Goal: Information Seeking & Learning: Learn about a topic

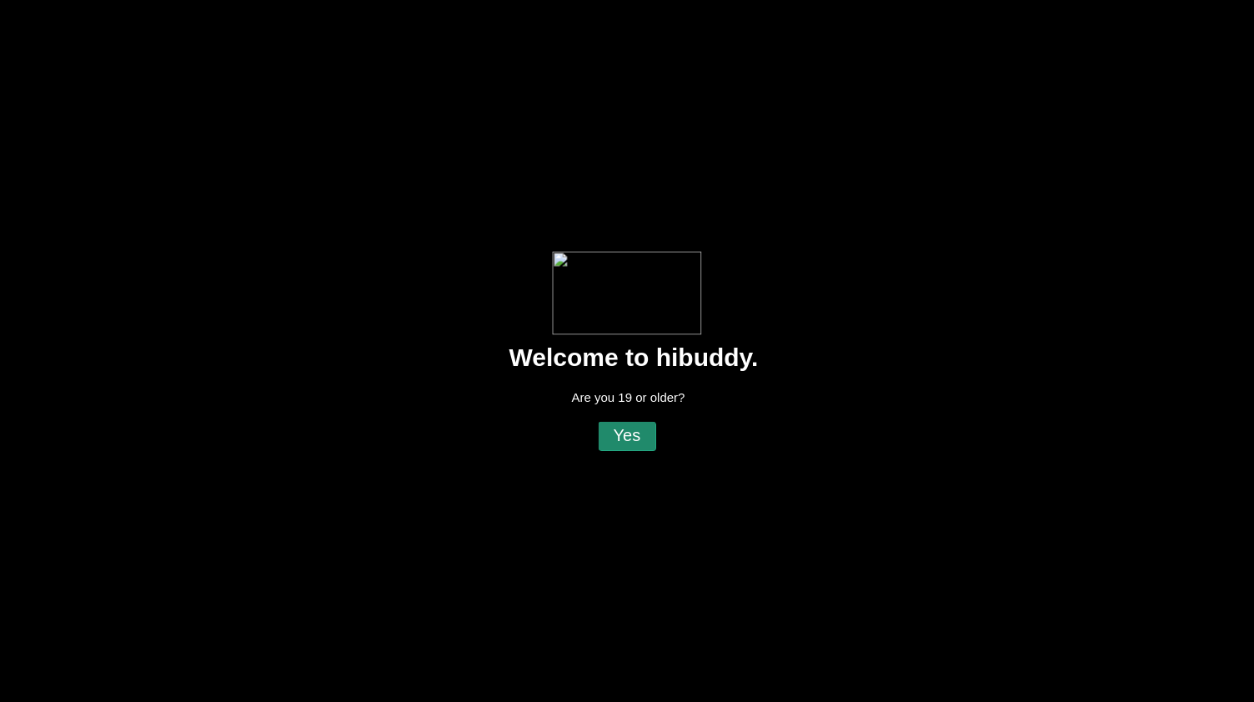
click at [639, 442] on flt-glass-pane at bounding box center [627, 351] width 1254 height 702
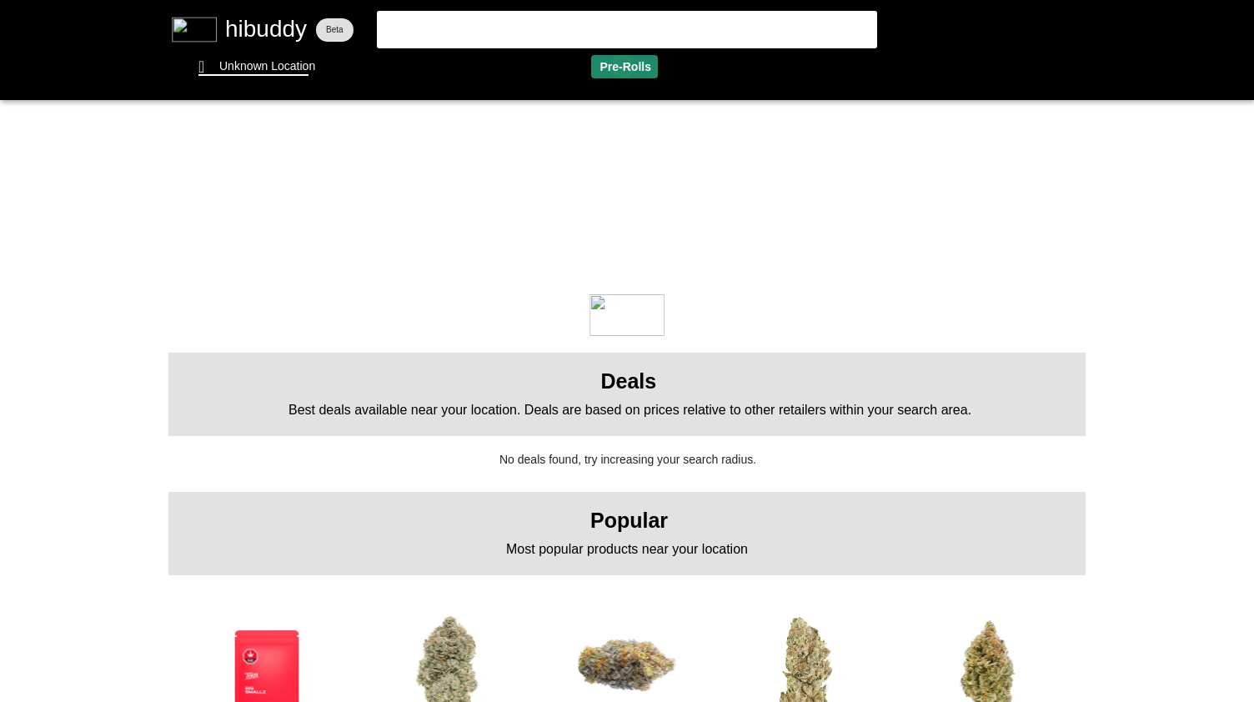
click at [622, 66] on flt-glass-pane at bounding box center [627, 351] width 1254 height 702
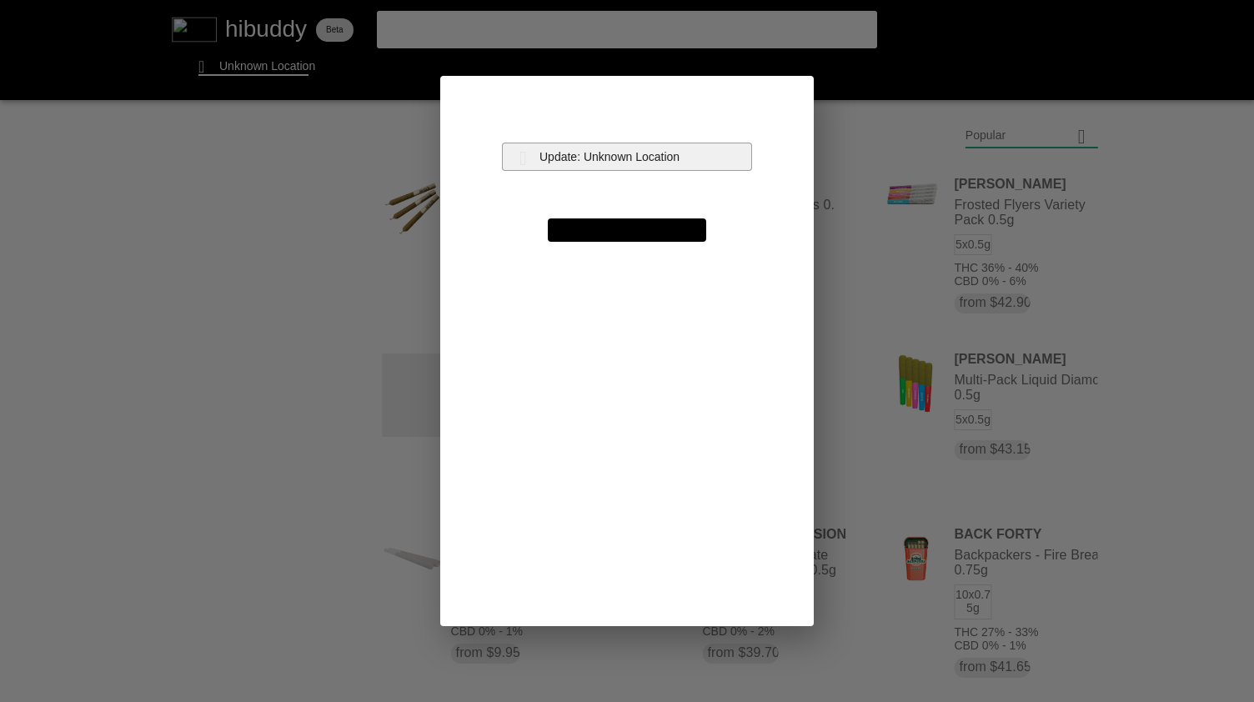
click at [643, 151] on flt-glass-pane at bounding box center [627, 351] width 1254 height 702
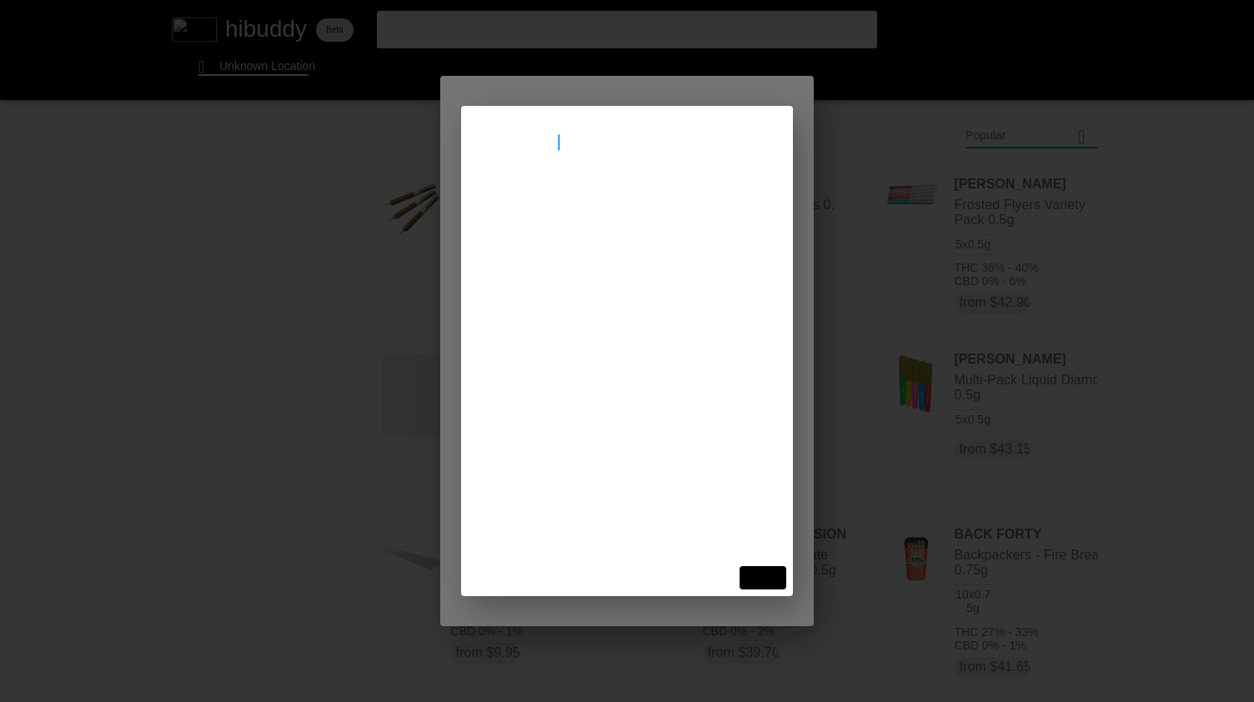
type input "[STREET_ADDRESS]"
click at [632, 184] on flt-glass-pane at bounding box center [627, 351] width 1254 height 702
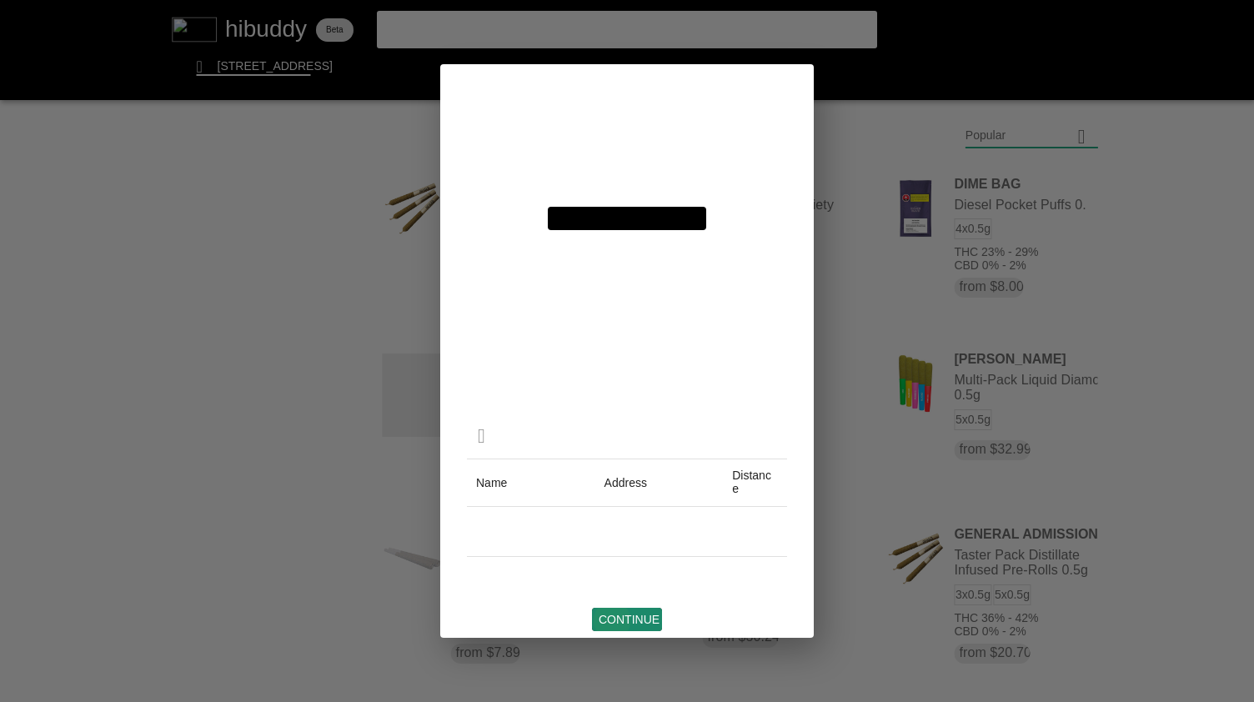
click at [607, 620] on flt-glass-pane at bounding box center [627, 351] width 1254 height 702
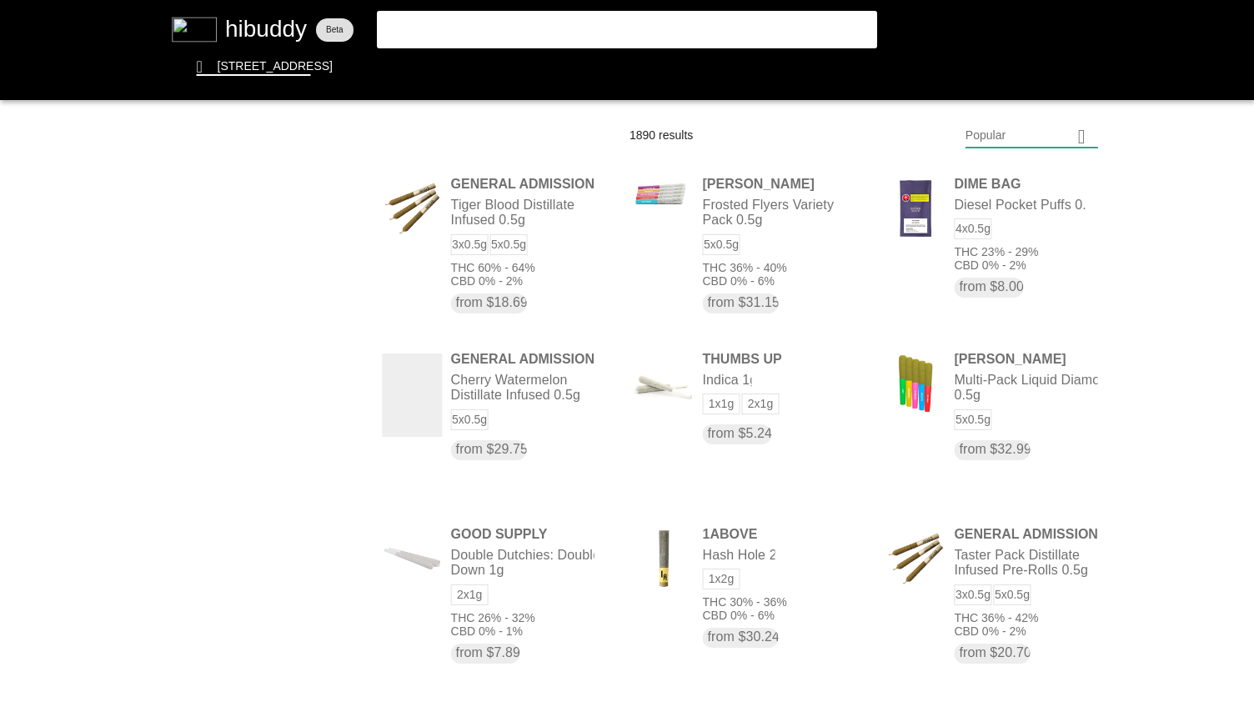
click at [1027, 138] on flt-glass-pane at bounding box center [627, 351] width 1254 height 702
click at [1005, 174] on flt-glass-pane at bounding box center [627, 351] width 1254 height 702
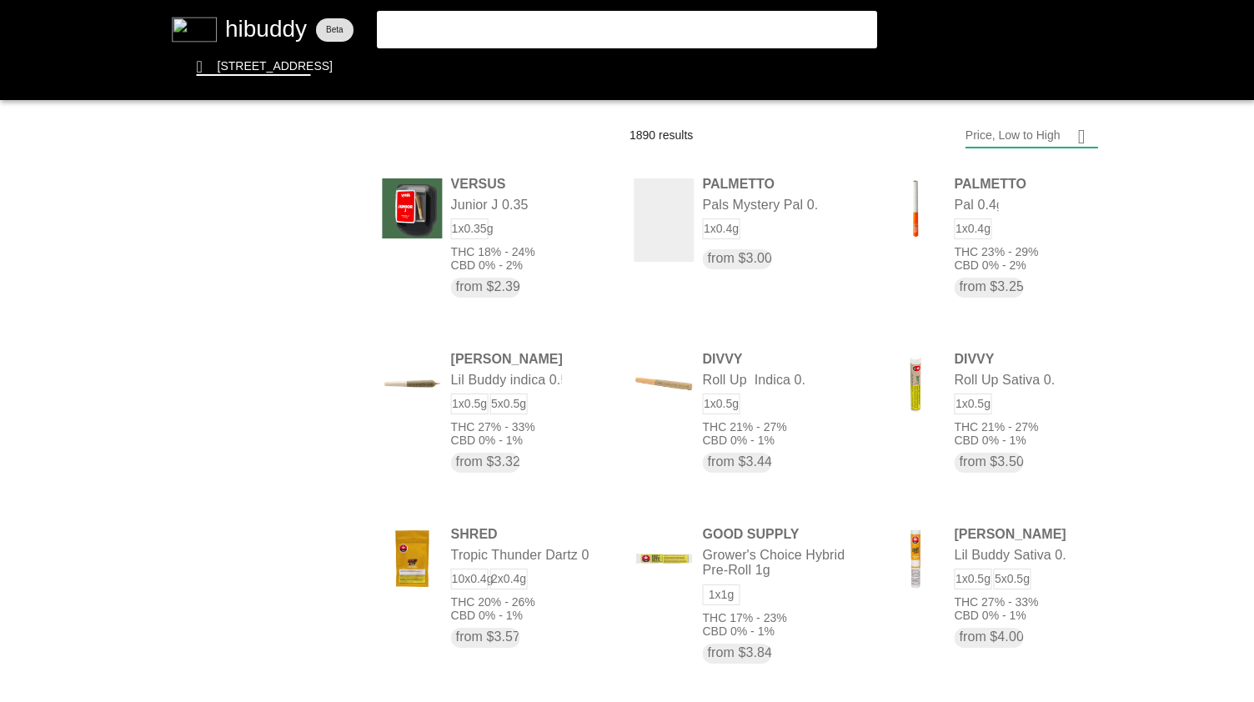
click at [1036, 137] on flt-glass-pane at bounding box center [627, 351] width 1254 height 702
click at [988, 578] on flt-glass-pane at bounding box center [627, 351] width 1254 height 702
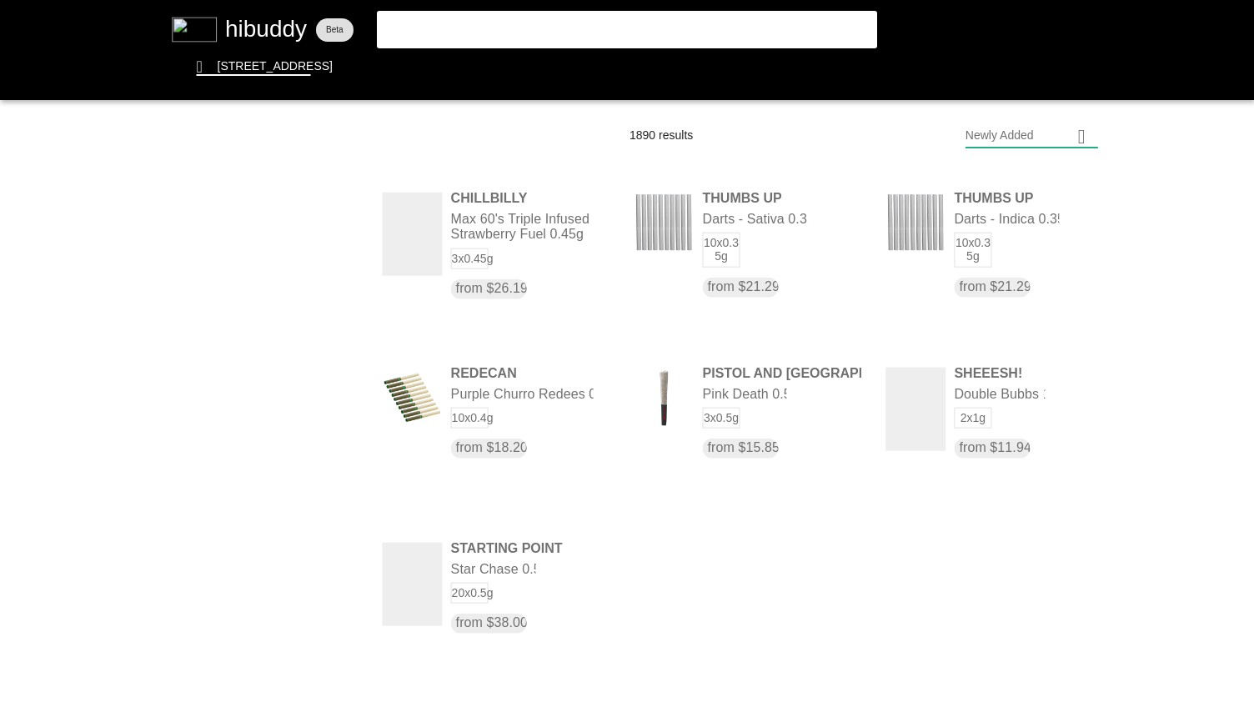
click at [634, 36] on flt-glass-pane at bounding box center [627, 351] width 1254 height 702
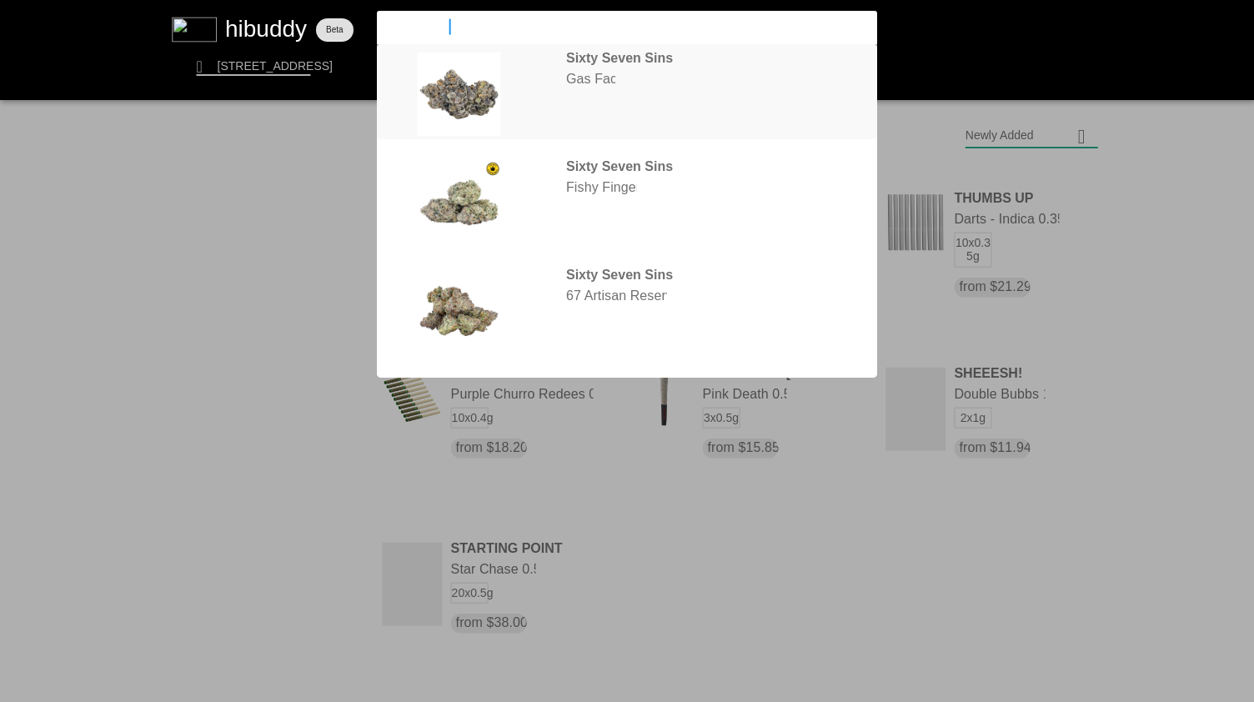
type input "sixty seven"
click at [570, 68] on flt-glass-pane at bounding box center [627, 351] width 1254 height 702
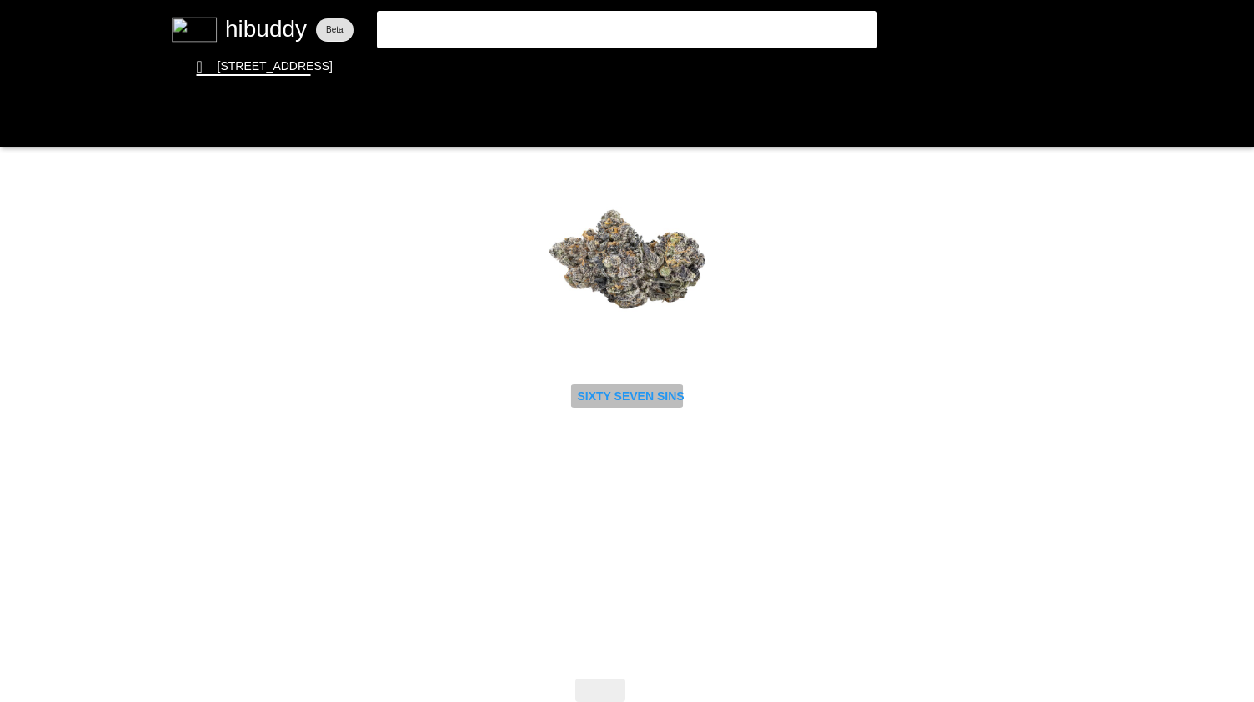
click at [610, 391] on flt-glass-pane at bounding box center [627, 351] width 1254 height 702
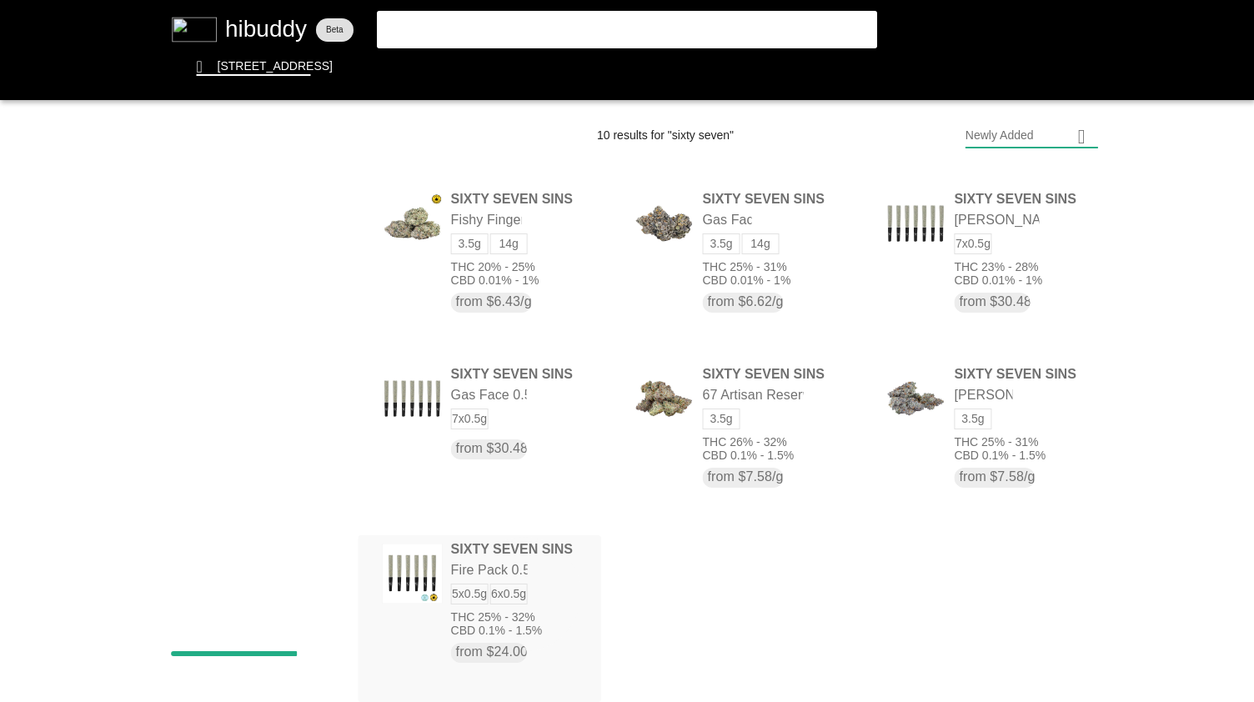
click at [530, 591] on flt-glass-pane at bounding box center [627, 351] width 1254 height 702
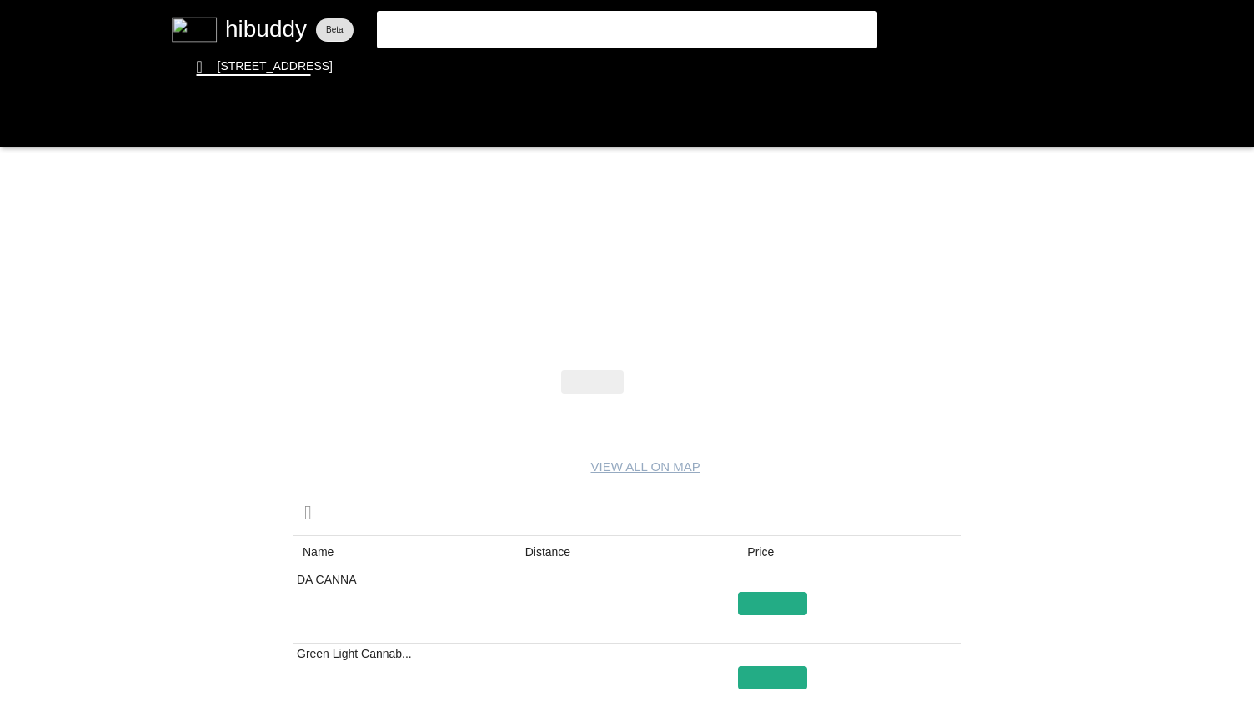
click at [549, 551] on flt-glass-pane at bounding box center [627, 351] width 1254 height 702
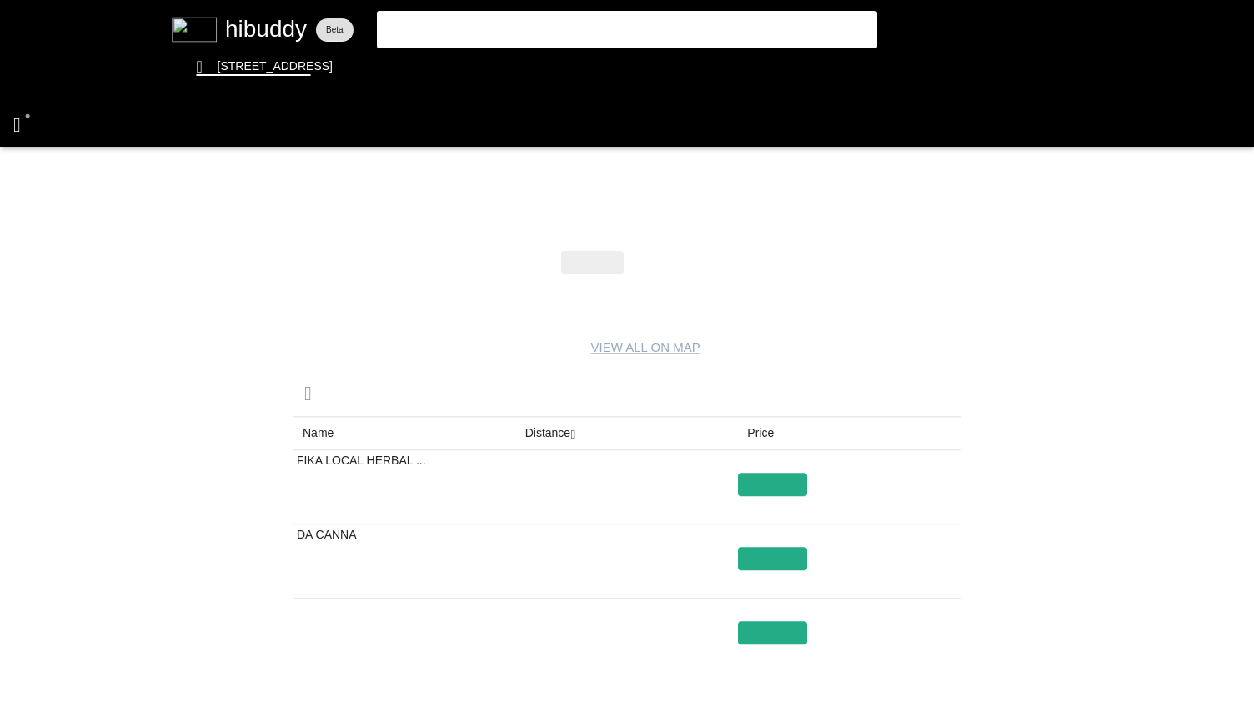
click at [28, 115] on flt-glass-pane at bounding box center [627, 351] width 1254 height 702
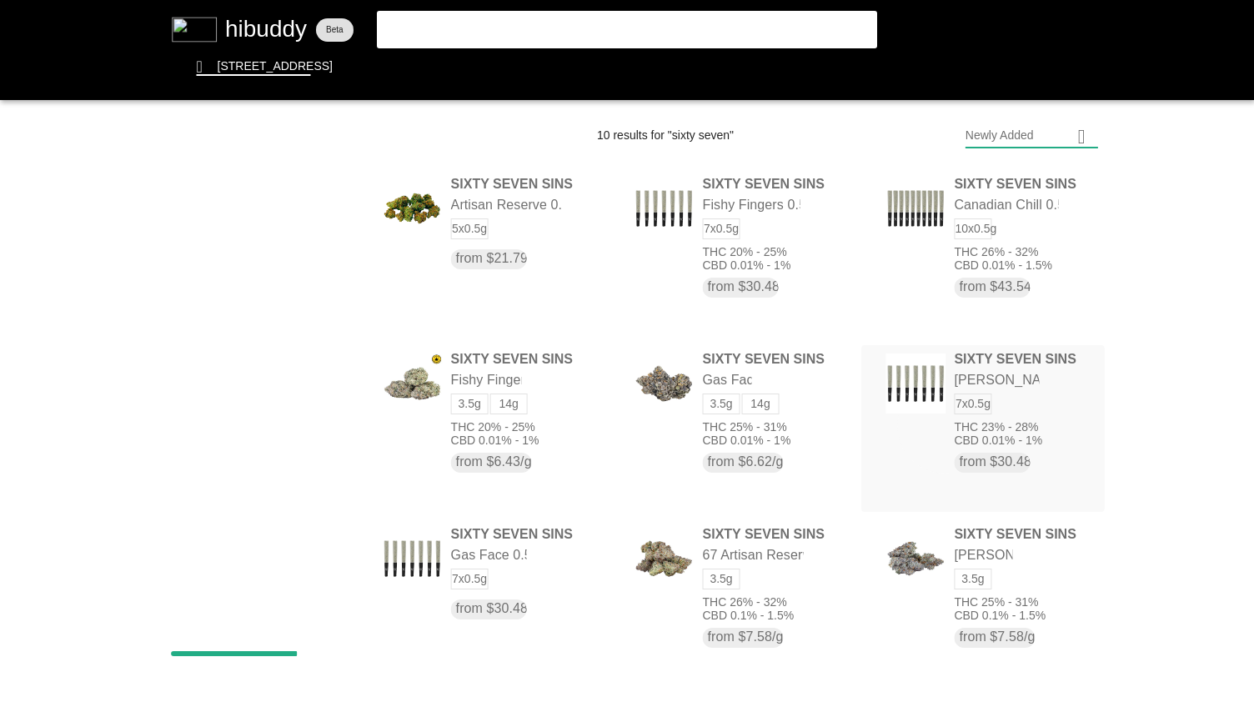
click at [944, 426] on flt-glass-pane at bounding box center [627, 351] width 1254 height 702
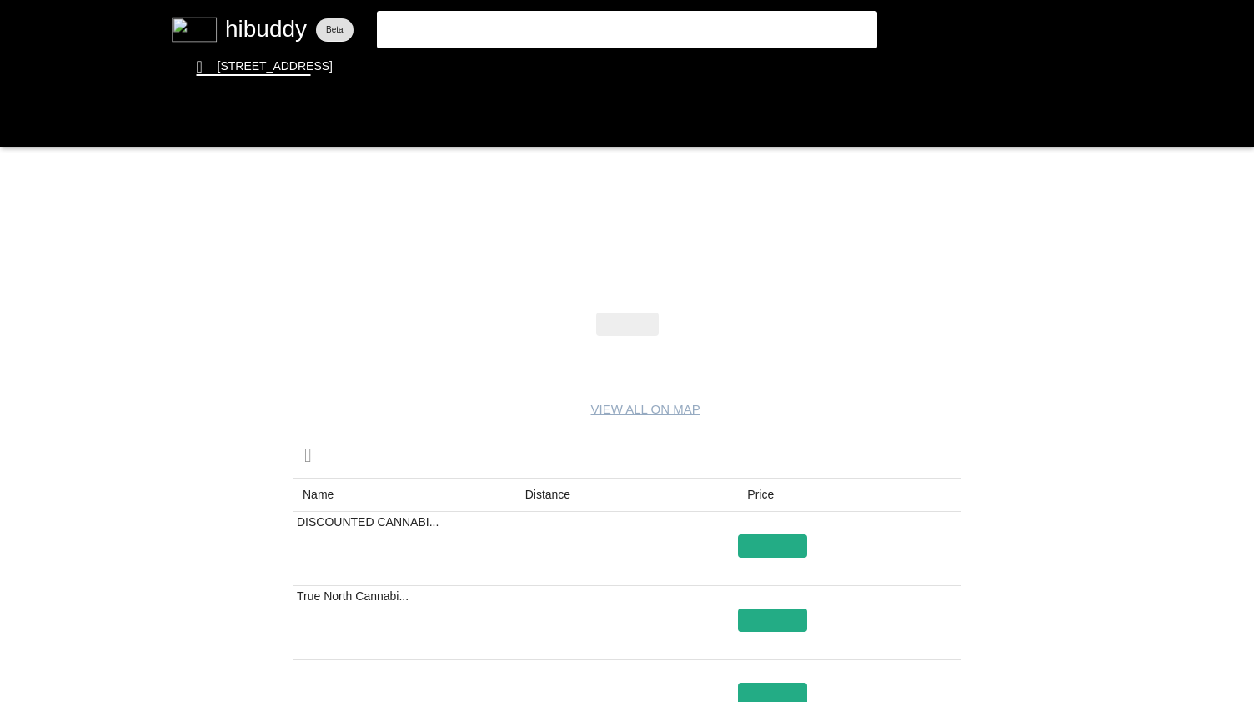
click at [554, 497] on flt-glass-pane at bounding box center [627, 351] width 1254 height 702
click at [20, 124] on flt-glass-pane at bounding box center [627, 351] width 1254 height 702
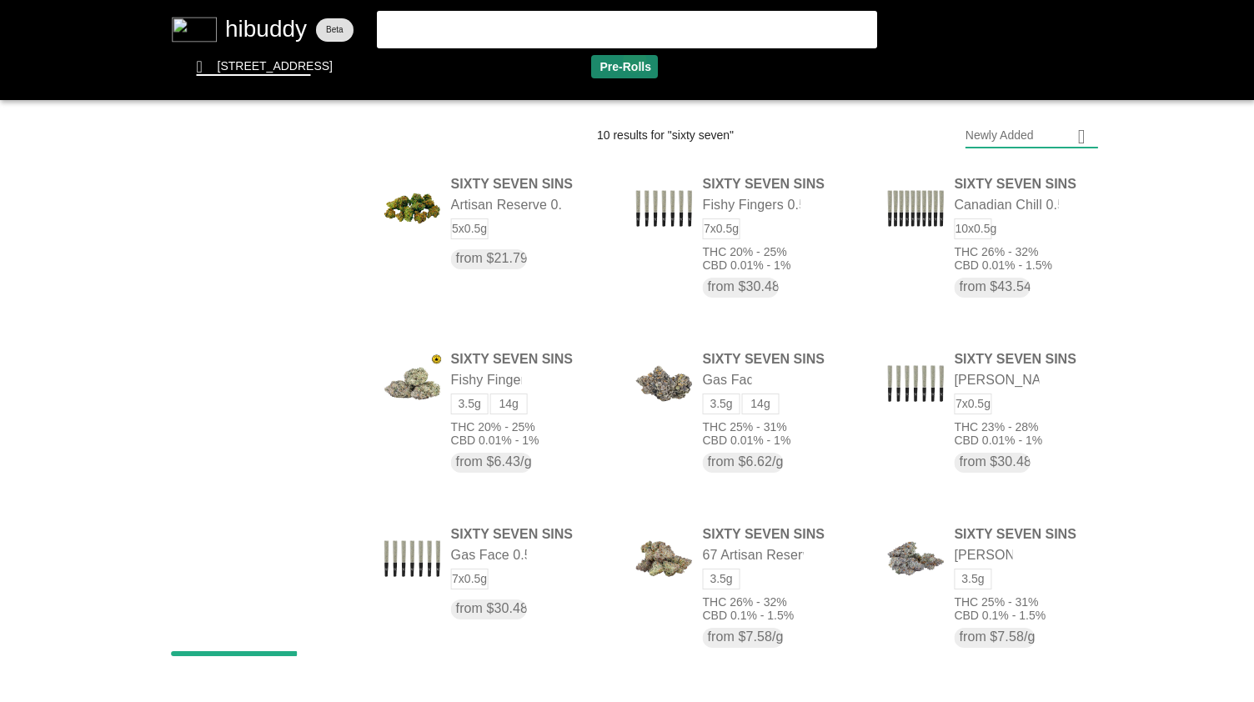
click at [635, 60] on flt-glass-pane at bounding box center [627, 351] width 1254 height 702
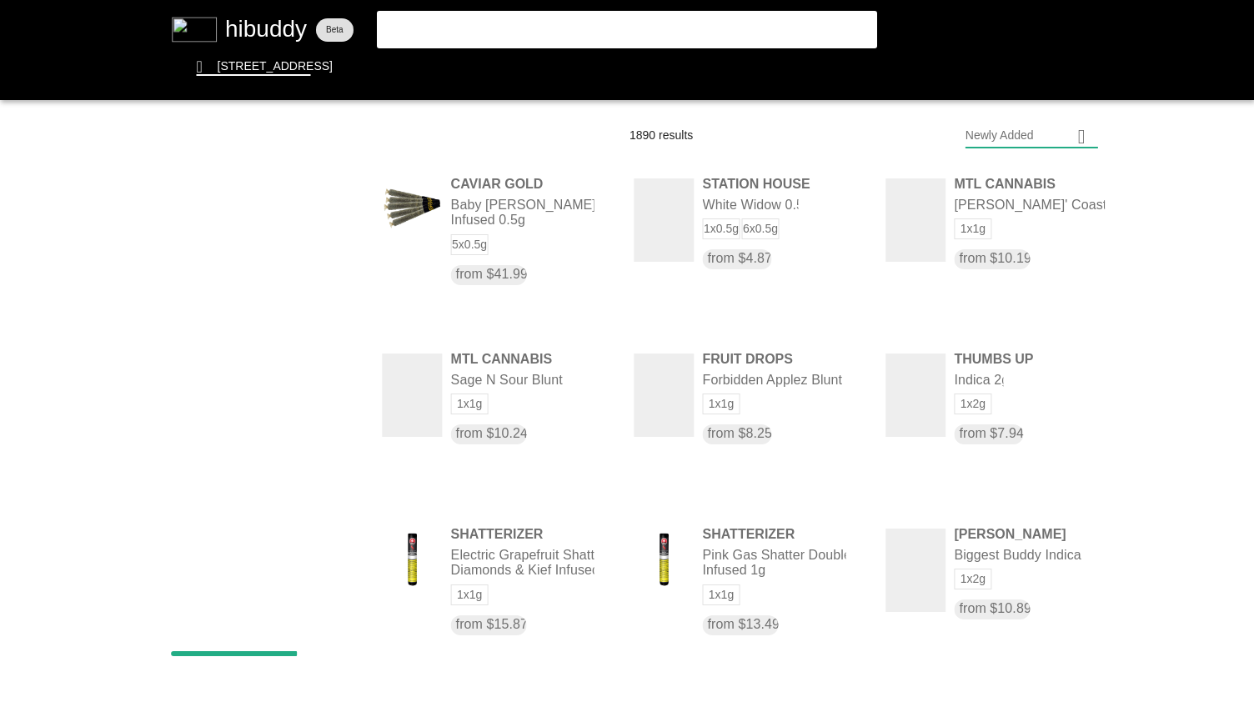
click at [1037, 133] on flt-glass-pane at bounding box center [627, 351] width 1254 height 702
click at [993, 175] on flt-glass-pane at bounding box center [627, 351] width 1254 height 702
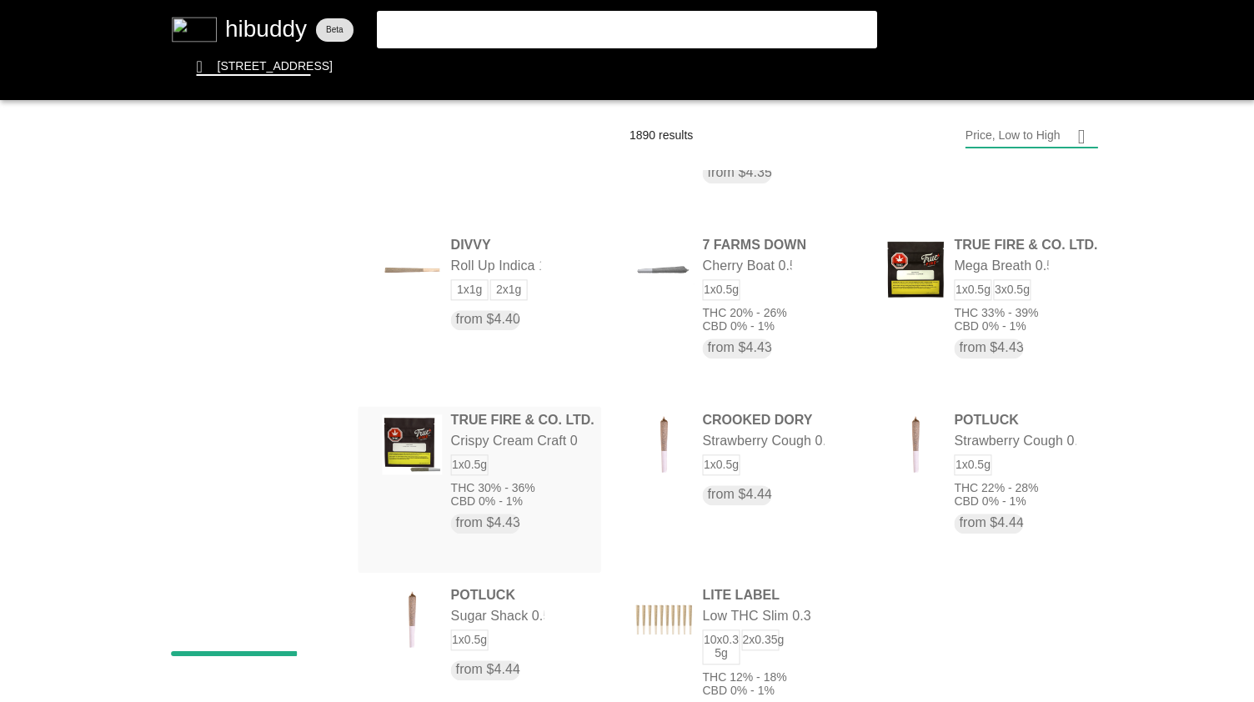
click at [562, 436] on flt-glass-pane at bounding box center [627, 351] width 1254 height 702
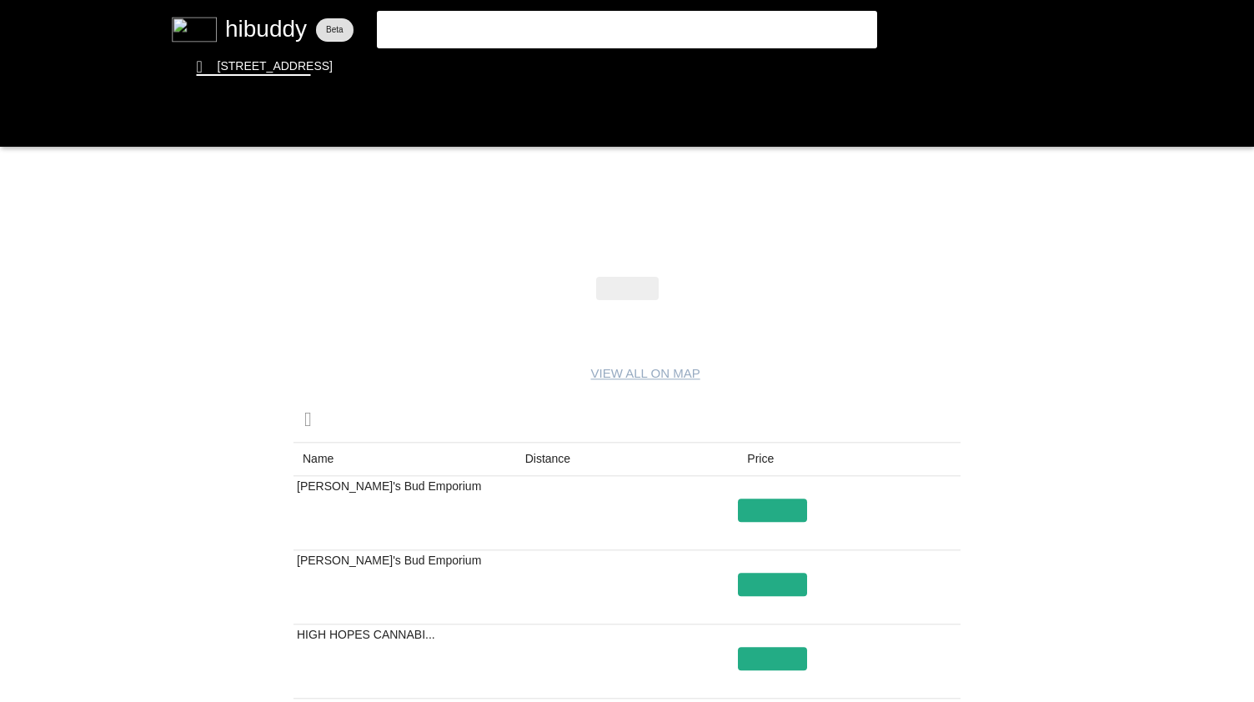
click at [569, 454] on flt-glass-pane at bounding box center [627, 351] width 1254 height 702
click at [18, 122] on flt-glass-pane at bounding box center [627, 351] width 1254 height 702
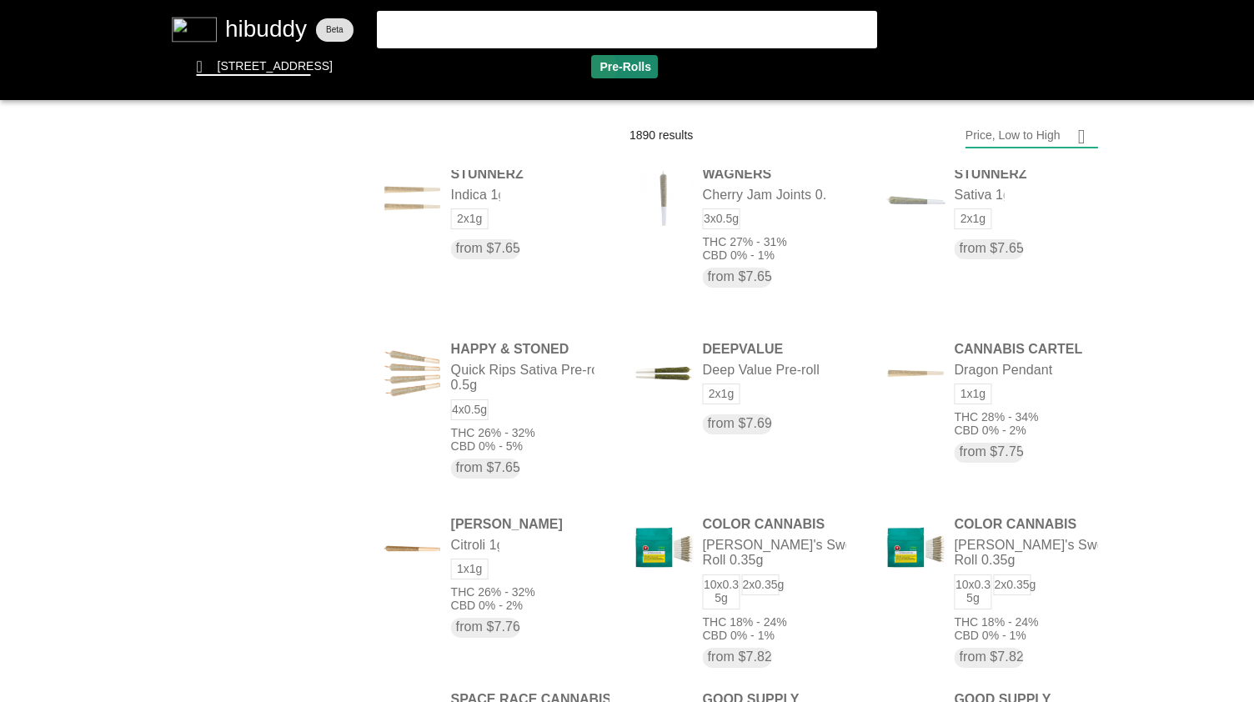
click at [594, 68] on flt-glass-pane at bounding box center [627, 351] width 1254 height 702
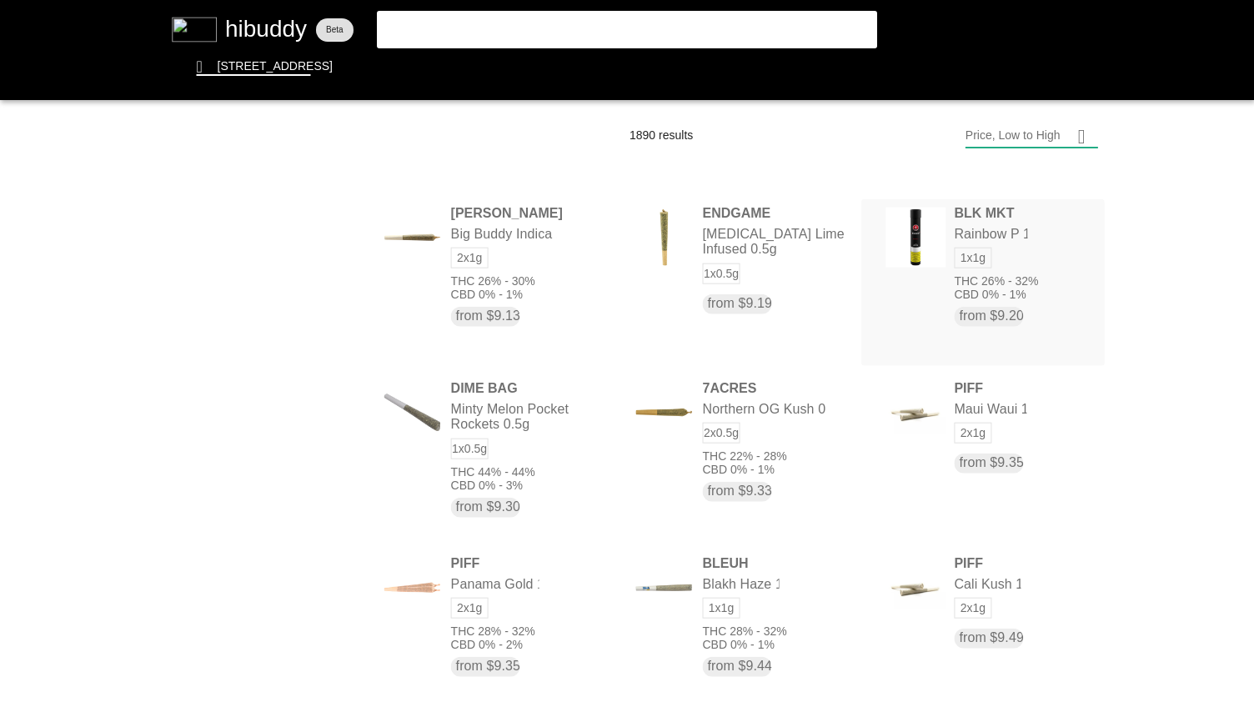
click at [934, 304] on flt-glass-pane at bounding box center [627, 351] width 1254 height 702
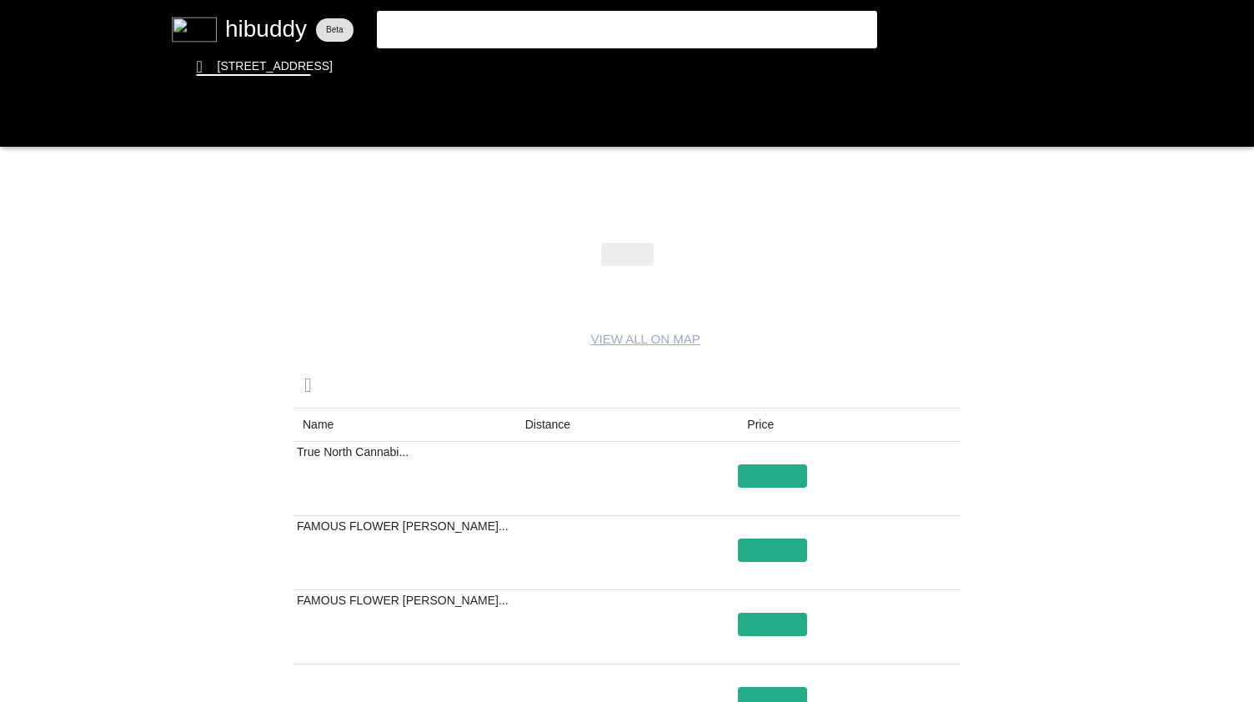
click at [582, 419] on flt-glass-pane at bounding box center [627, 351] width 1254 height 702
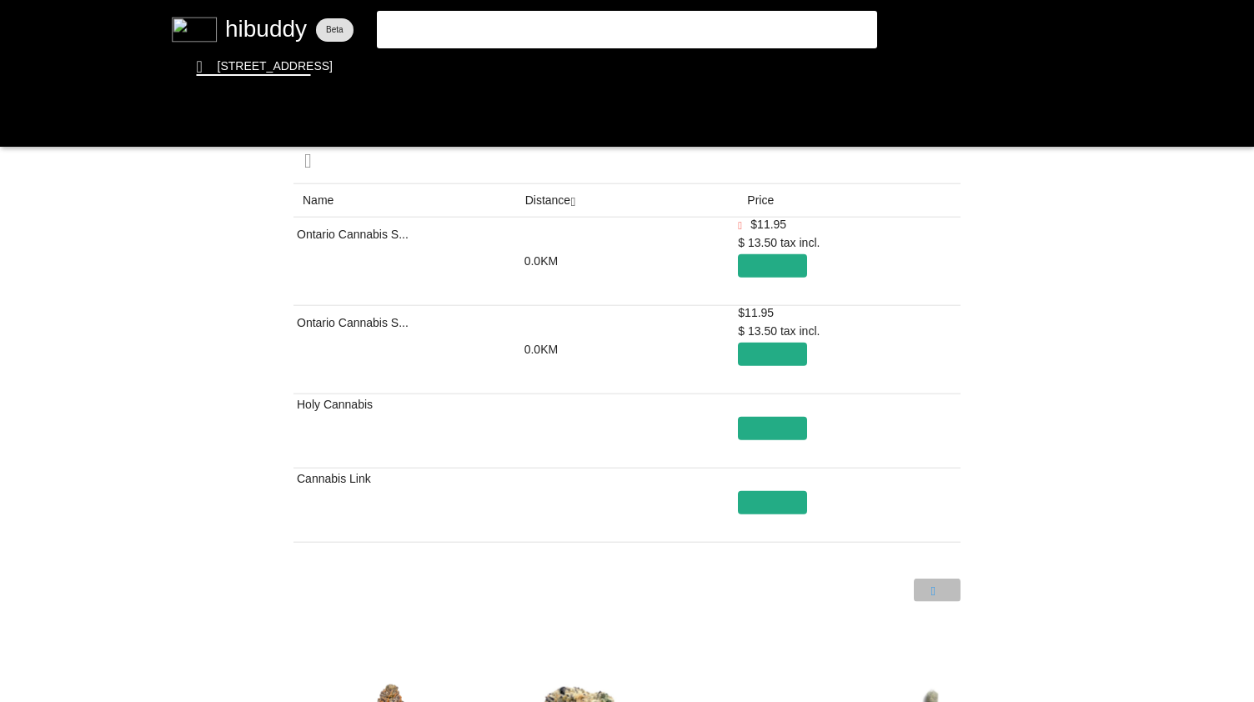
click at [936, 594] on flt-glass-pane at bounding box center [627, 351] width 1254 height 702
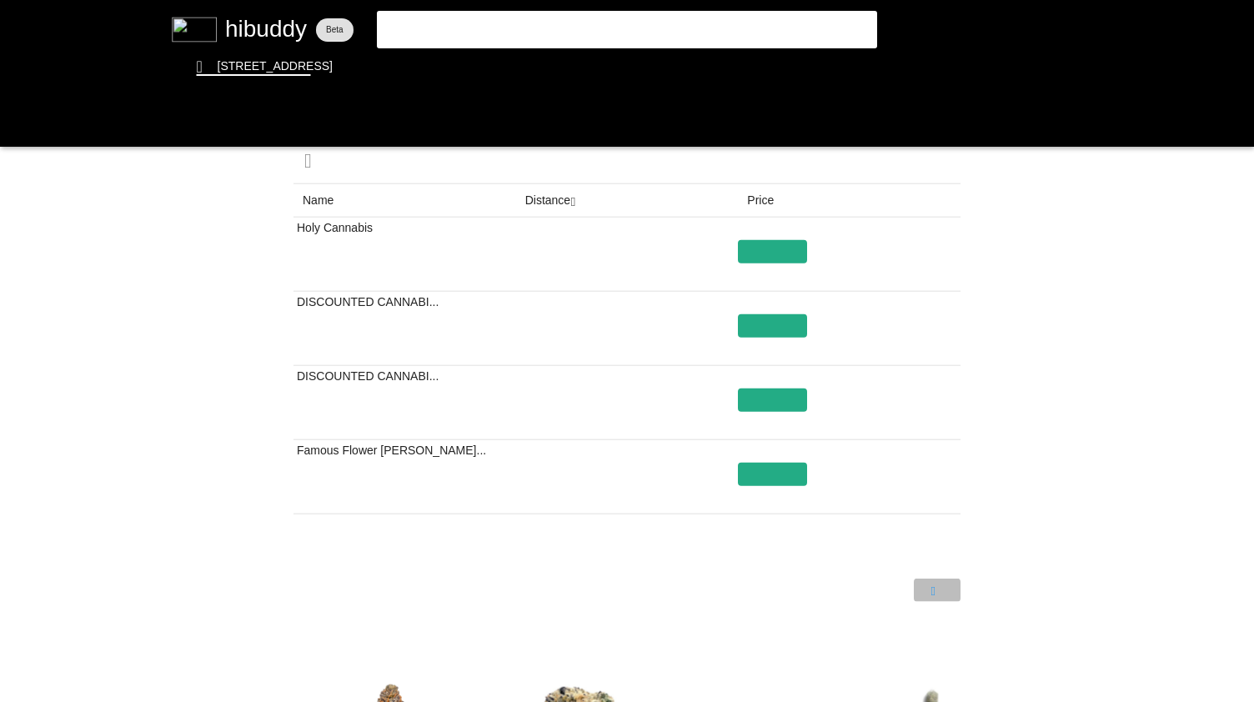
click at [931, 584] on flt-glass-pane at bounding box center [627, 351] width 1254 height 702
click at [880, 588] on flt-glass-pane at bounding box center [627, 351] width 1254 height 702
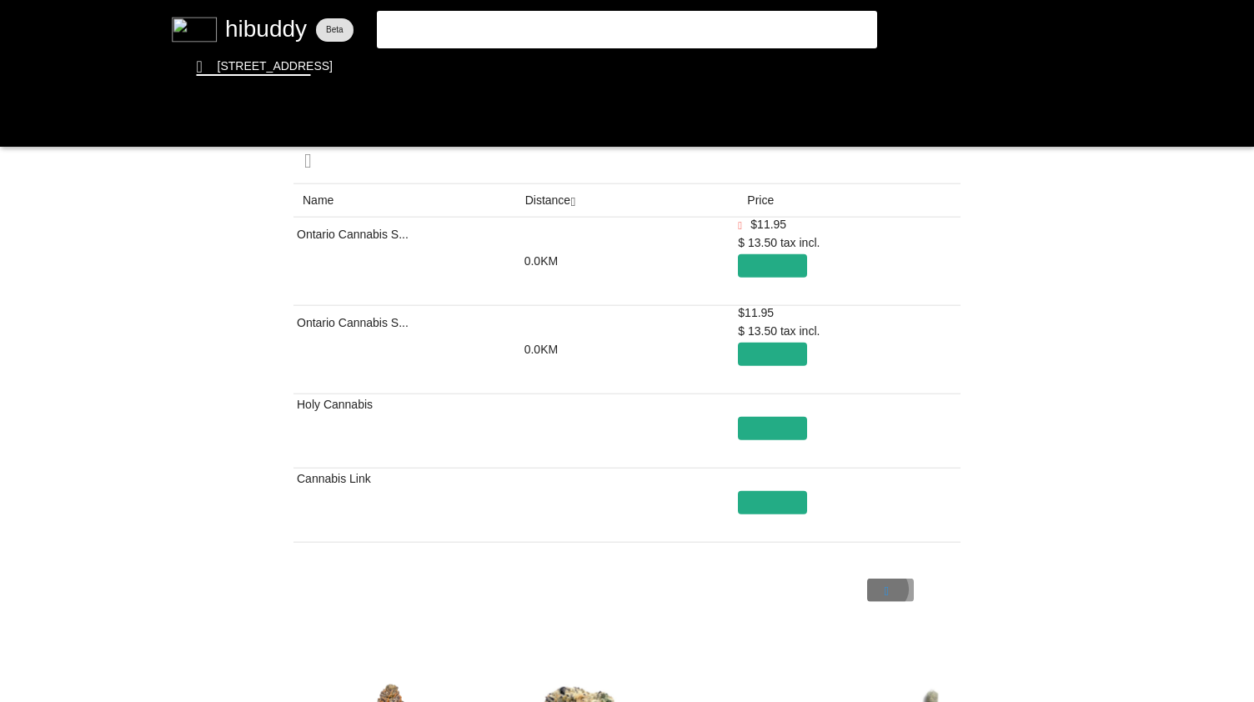
click at [880, 588] on flt-glass-pane at bounding box center [627, 351] width 1254 height 702
click at [553, 188] on flt-glass-pane at bounding box center [627, 351] width 1254 height 702
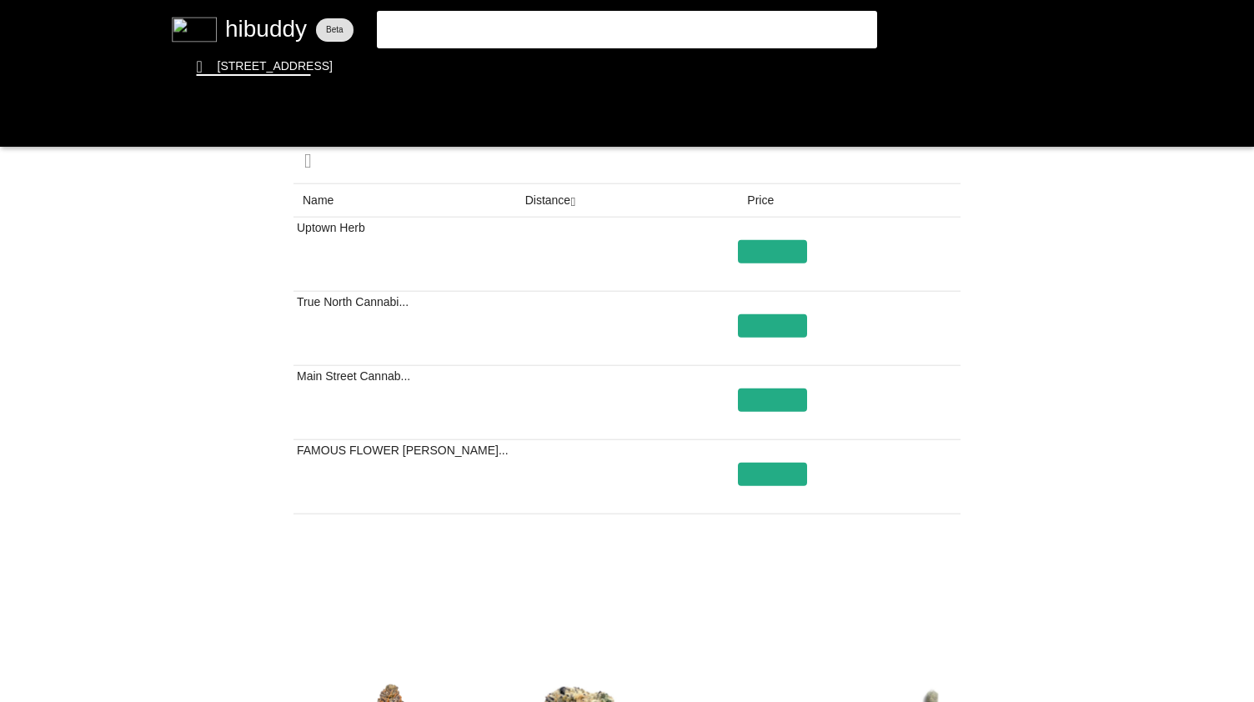
click at [757, 203] on flt-glass-pane at bounding box center [627, 351] width 1254 height 702
click at [12, 123] on flt-glass-pane at bounding box center [627, 351] width 1254 height 702
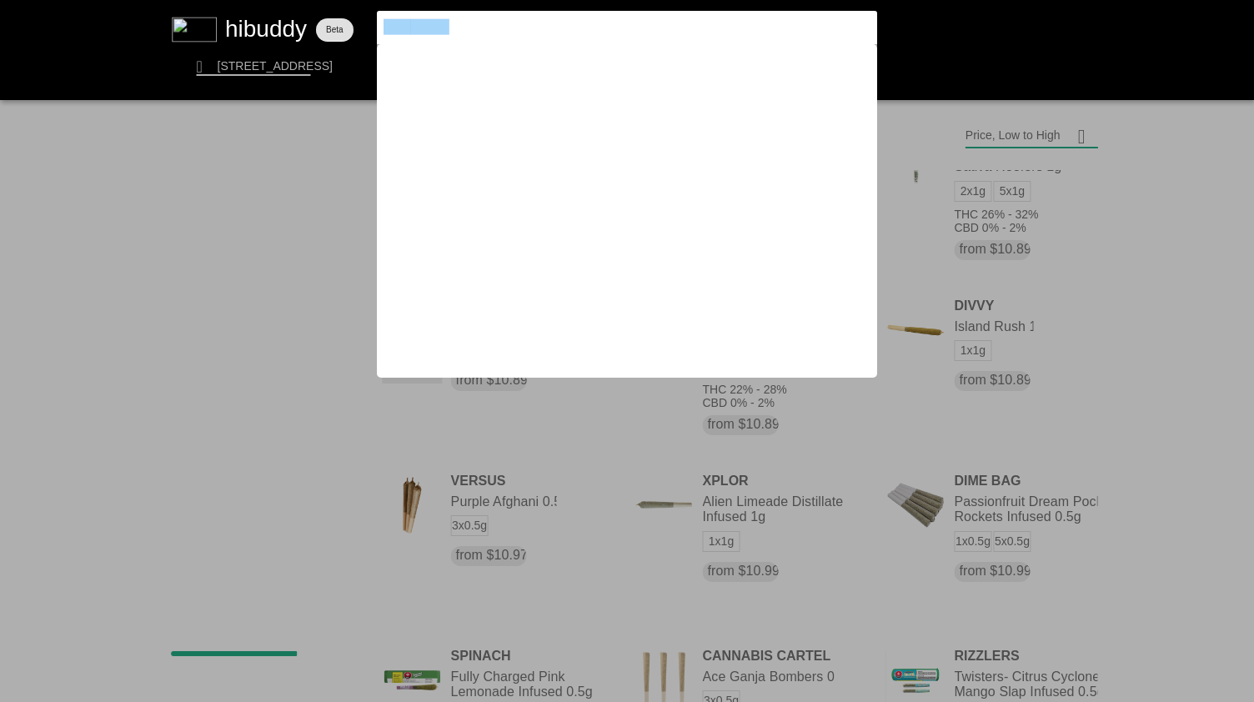
drag, startPoint x: 489, startPoint y: 28, endPoint x: 208, endPoint y: 14, distance: 280.5
click at [208, 14] on flt-glass-pane at bounding box center [627, 351] width 1254 height 702
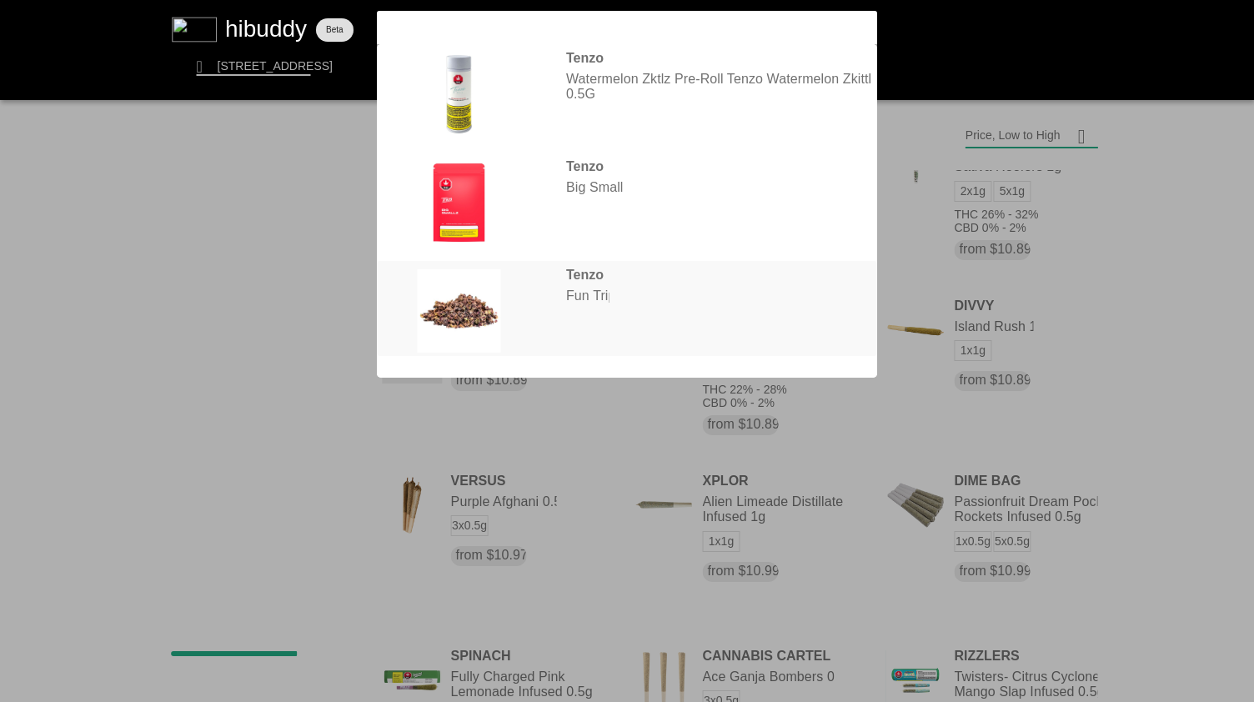
type input "tenzo"
click at [558, 314] on flt-glass-pane at bounding box center [627, 351] width 1254 height 702
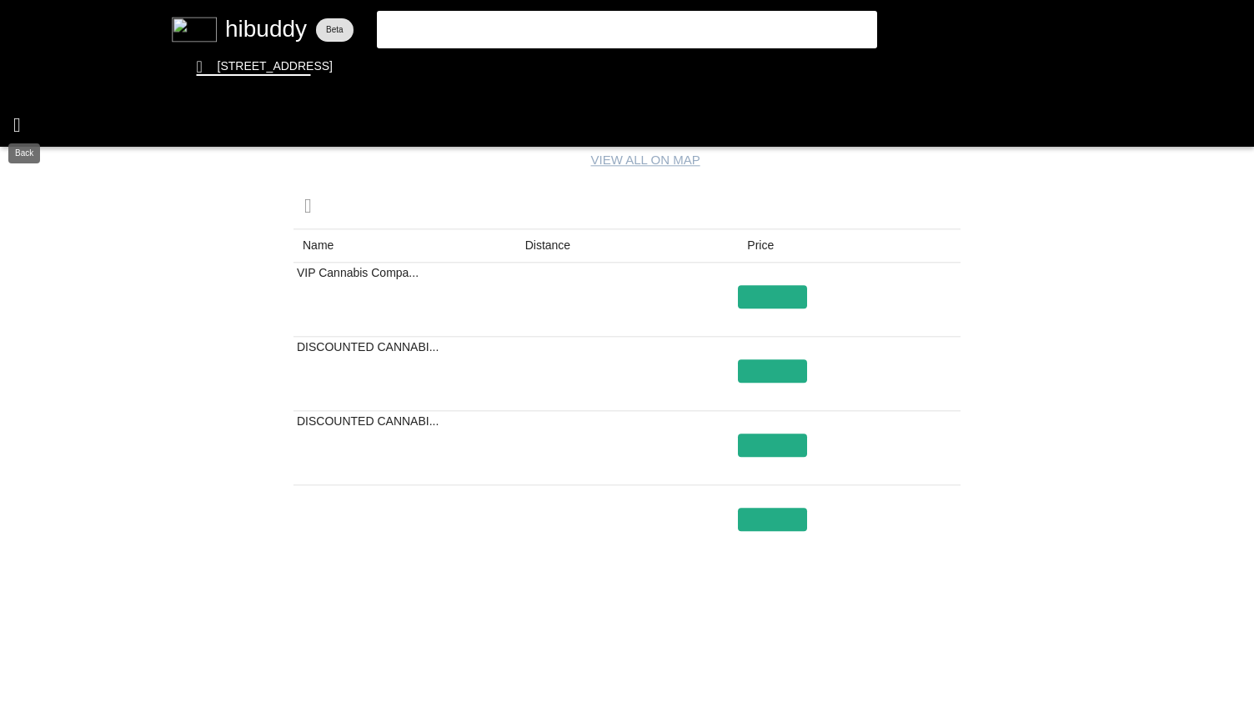
click at [28, 113] on flt-glass-pane at bounding box center [627, 351] width 1254 height 702
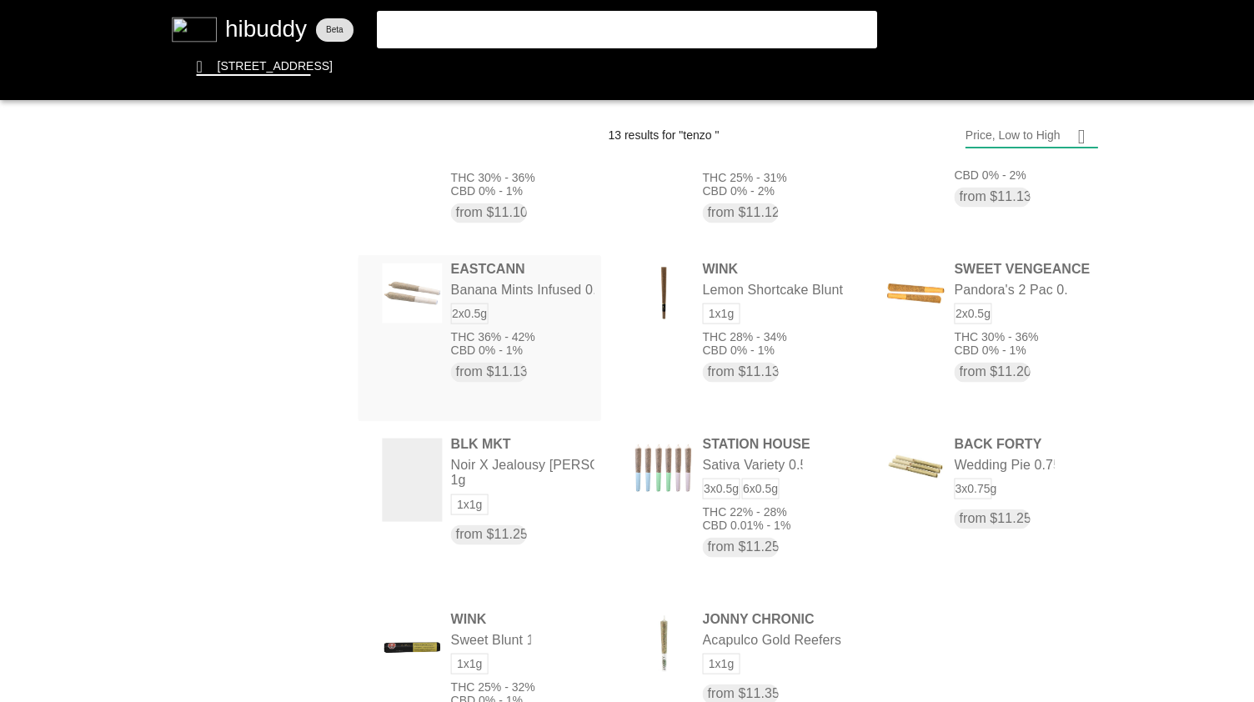
click at [541, 324] on flt-glass-pane at bounding box center [627, 351] width 1254 height 702
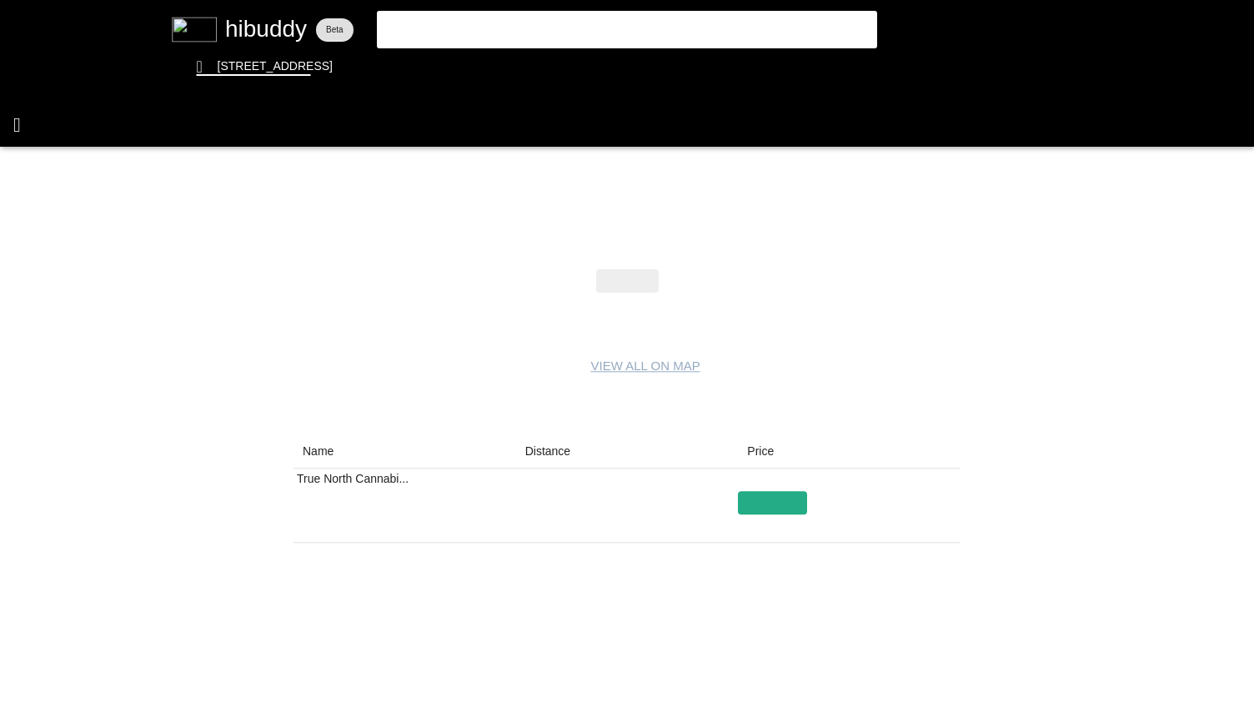
click at [38, 119] on flt-glass-pane at bounding box center [627, 351] width 1254 height 702
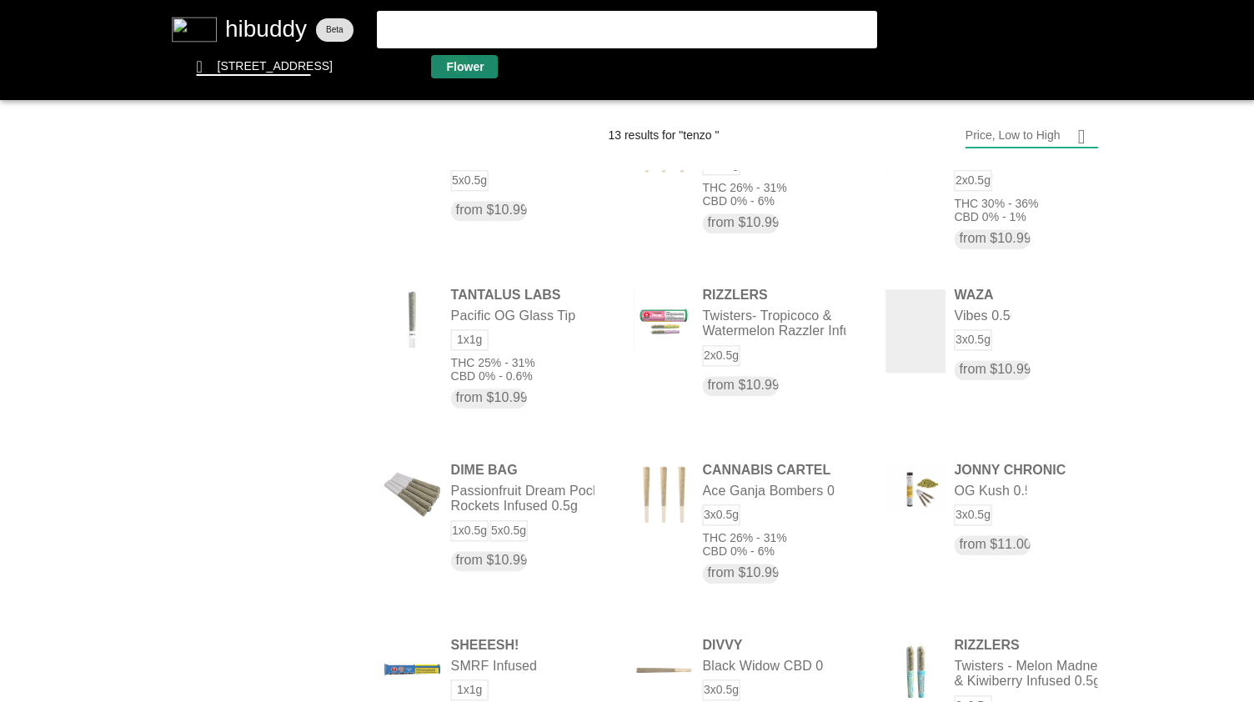
click at [456, 61] on flt-glass-pane at bounding box center [627, 351] width 1254 height 702
